Goal: Navigation & Orientation: Go to known website

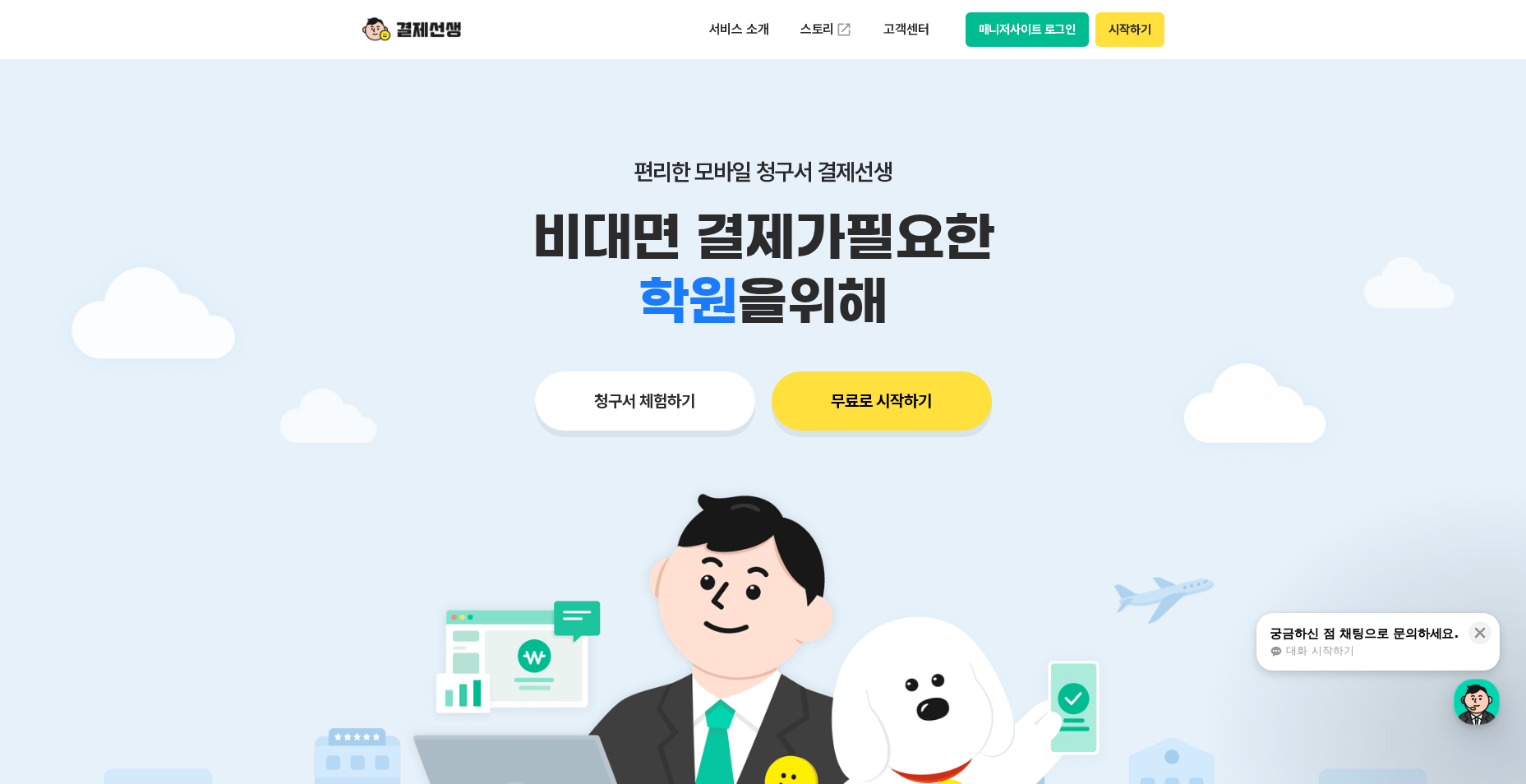
click at [1038, 43] on button "매니저사이트 로그인" at bounding box center [1028, 29] width 124 height 35
drag, startPoint x: 291, startPoint y: 158, endPoint x: 320, endPoint y: 136, distance: 36.4
click at [291, 158] on div at bounding box center [763, 493] width 1526 height 866
click at [1027, 36] on button "매니저사이트 로그인" at bounding box center [1028, 29] width 124 height 35
click at [311, 313] on div at bounding box center [763, 493] width 1526 height 866
